Goal: Find specific fact: Find specific fact

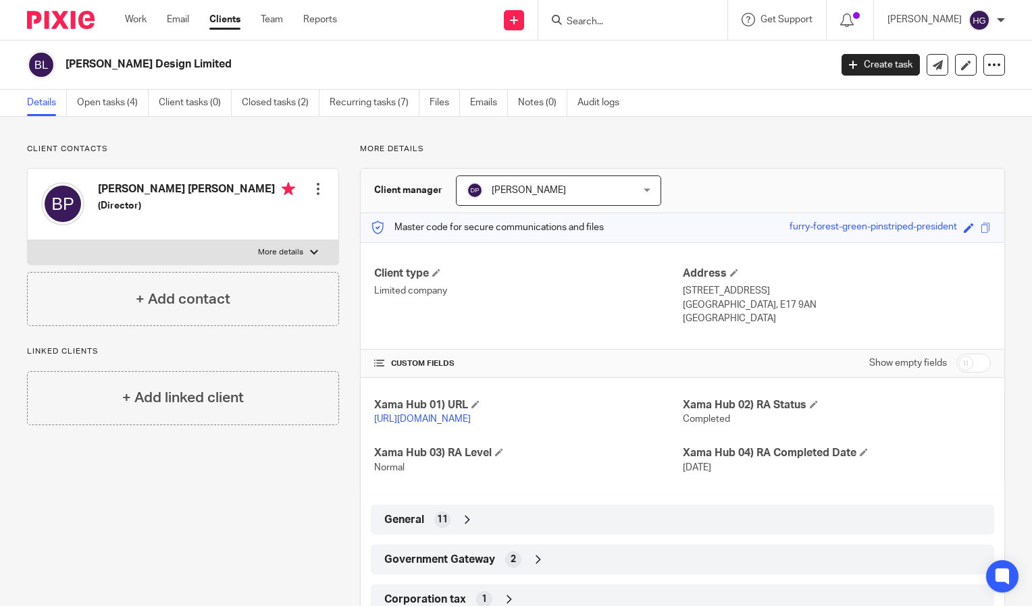
click at [691, 24] on form at bounding box center [637, 19] width 144 height 17
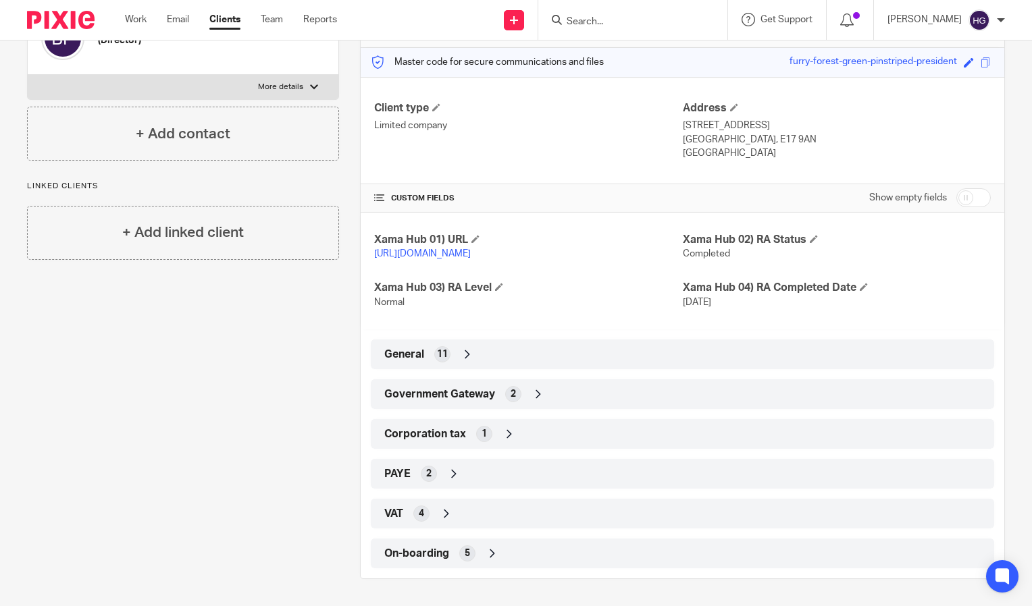
scroll to position [178, 0]
click at [649, 394] on div "Government Gateway 2" at bounding box center [682, 394] width 603 height 23
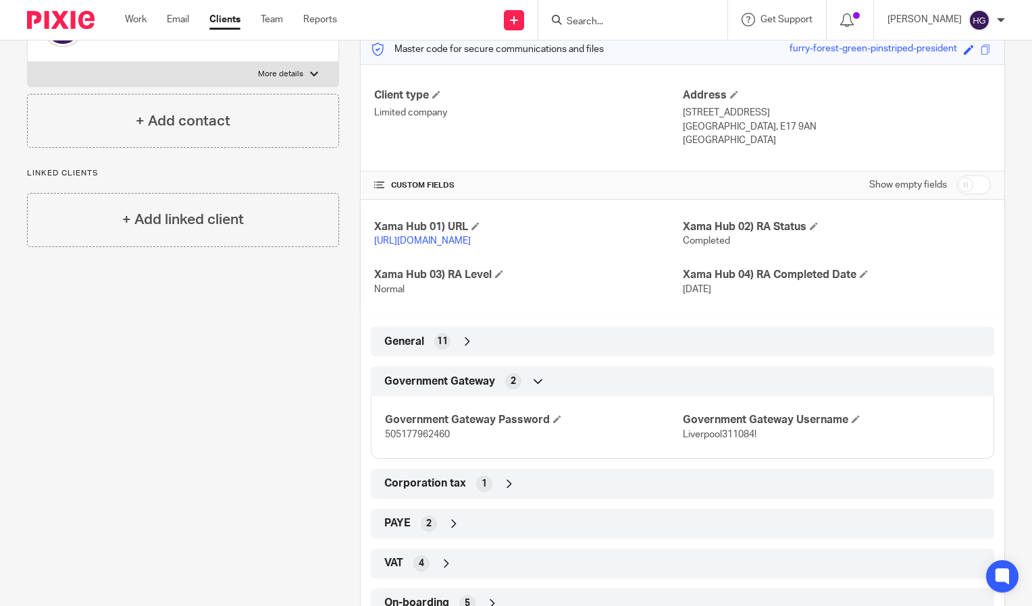
click at [707, 442] on p "Liverpool311084!" at bounding box center [831, 435] width 297 height 14
drag, startPoint x: 707, startPoint y: 455, endPoint x: 765, endPoint y: 446, distance: 58.1
click at [765, 442] on p "Liverpool311084!" at bounding box center [831, 435] width 297 height 14
drag, startPoint x: 750, startPoint y: 446, endPoint x: 674, endPoint y: 452, distance: 76.6
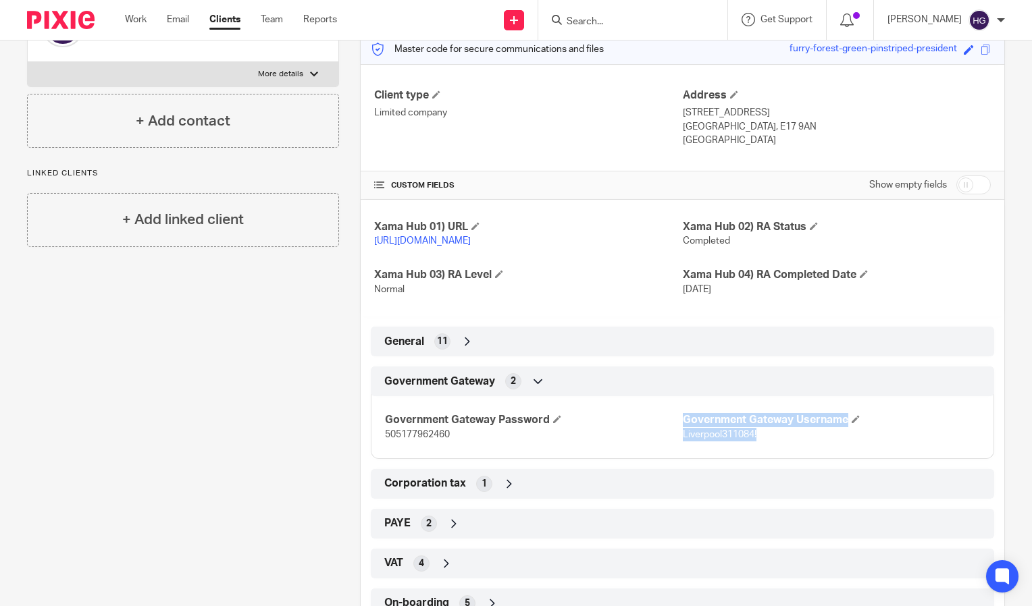
click at [674, 452] on div "Government Gateway Password 505177962460 Government Gateway Username Liverpool3…" at bounding box center [682, 422] width 623 height 73
click at [674, 442] on p "505177962460" at bounding box center [533, 435] width 297 height 14
drag, startPoint x: 674, startPoint y: 452, endPoint x: 753, endPoint y: 451, distance: 79.0
click at [753, 451] on div "Government Gateway Password 505177962460 Government Gateway Username Liverpool3…" at bounding box center [682, 422] width 623 height 73
click at [754, 442] on p "Liverpool311084!" at bounding box center [831, 435] width 297 height 14
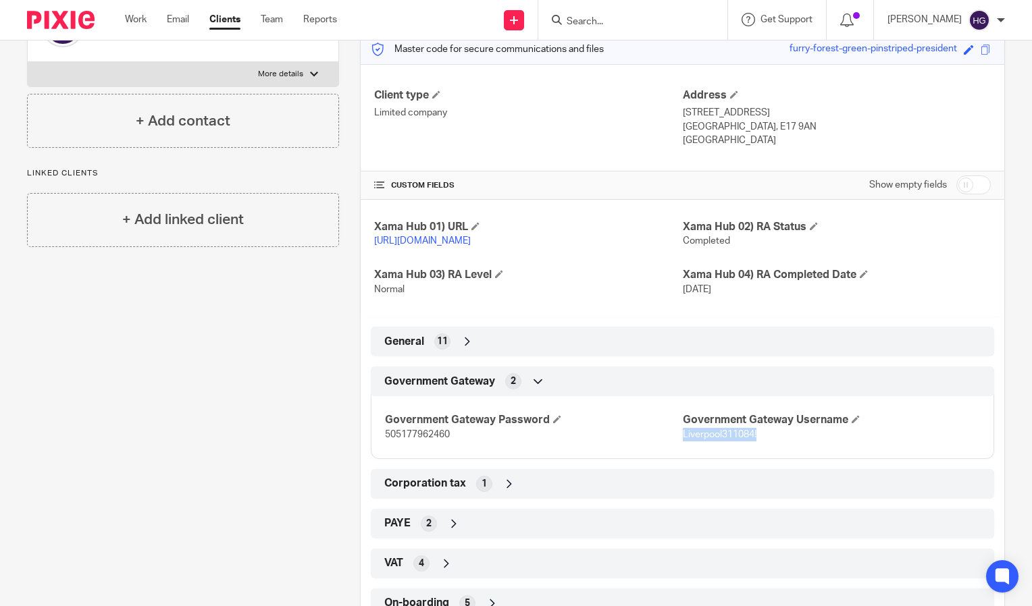
drag, startPoint x: 754, startPoint y: 450, endPoint x: 676, endPoint y: 450, distance: 78.3
click at [683, 442] on p "Liverpool311084!" at bounding box center [831, 435] width 297 height 14
copy span "Liverpool311084!"
click at [437, 440] on span "505177962460" at bounding box center [417, 434] width 65 height 9
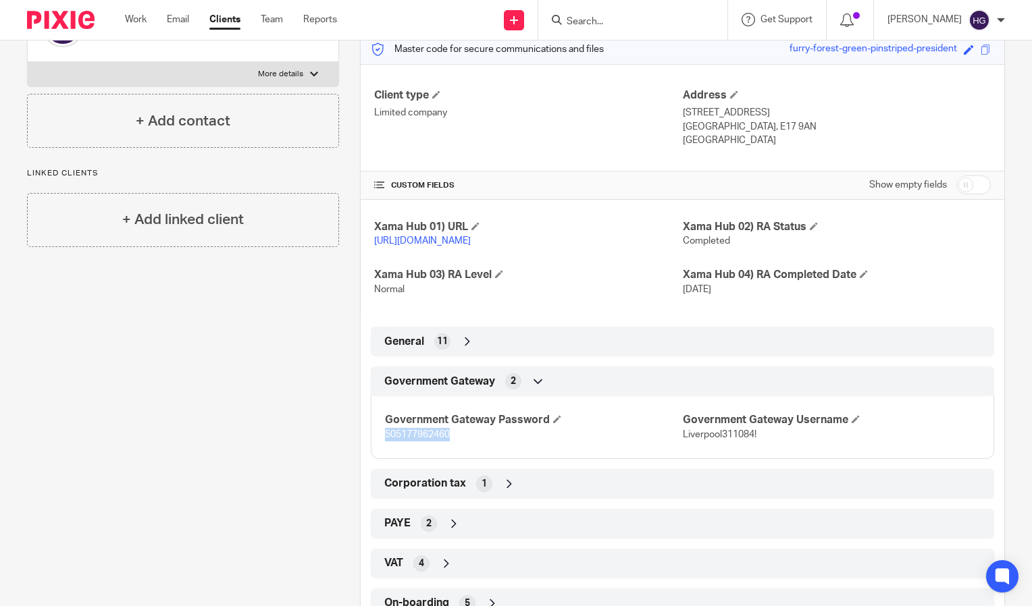
copy span "505177962460"
